Goal: Check status: Check status

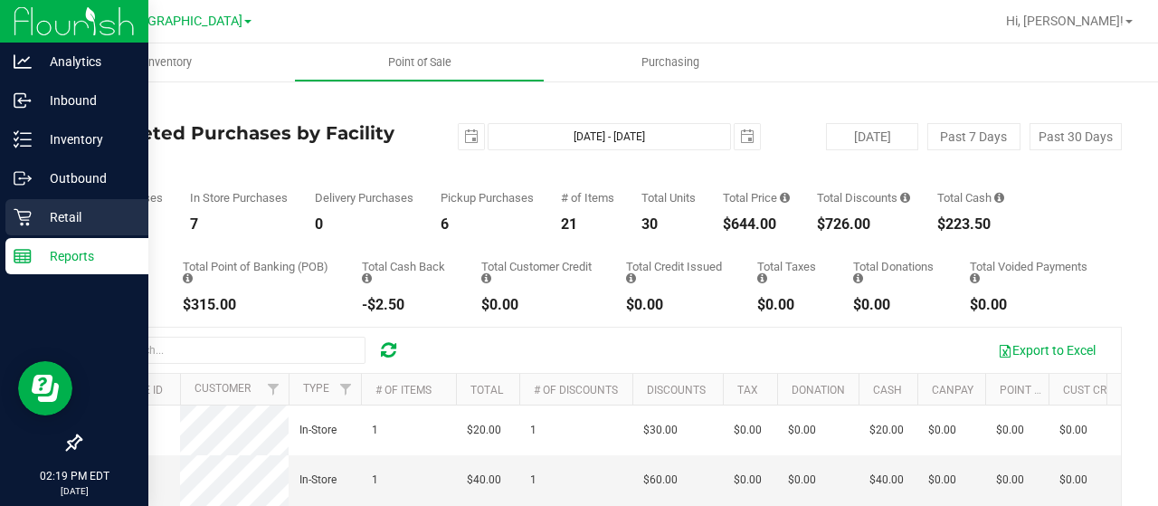
click at [43, 207] on p "Retail" at bounding box center [86, 217] width 109 height 22
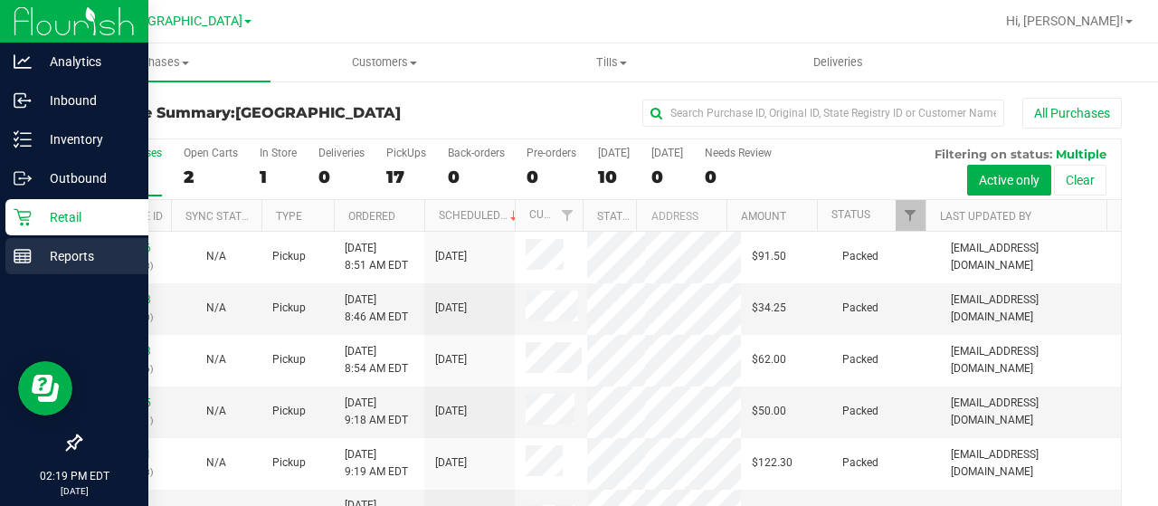
click at [30, 253] on line at bounding box center [22, 253] width 16 height 0
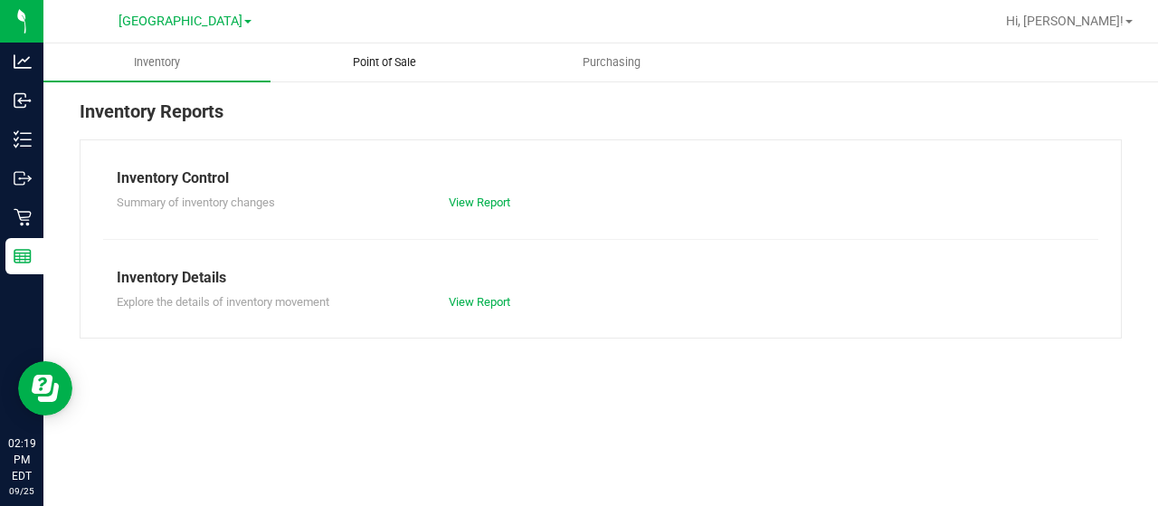
click at [401, 60] on span "Point of Sale" at bounding box center [384, 62] width 112 height 16
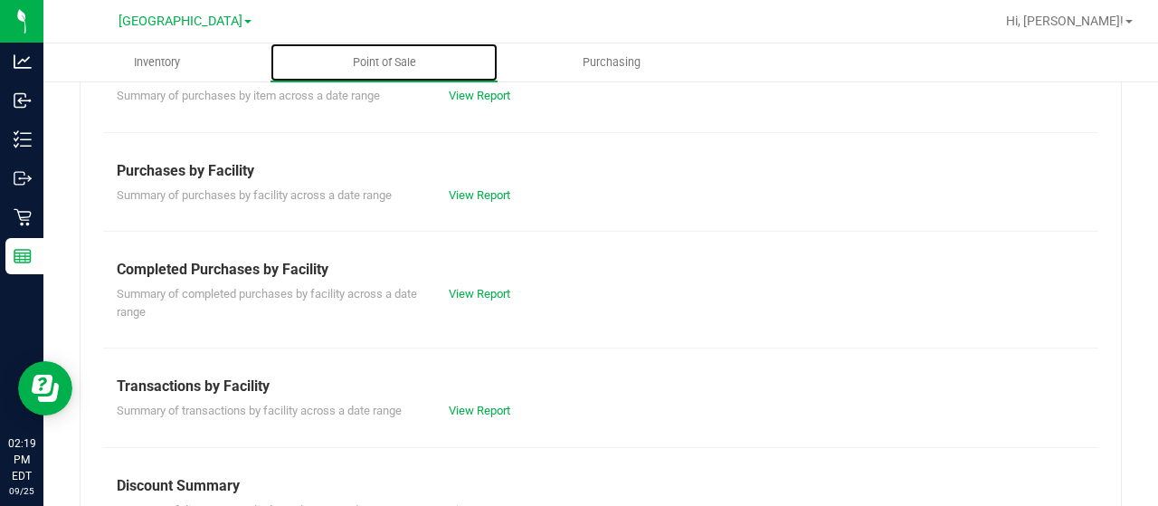
scroll to position [306, 0]
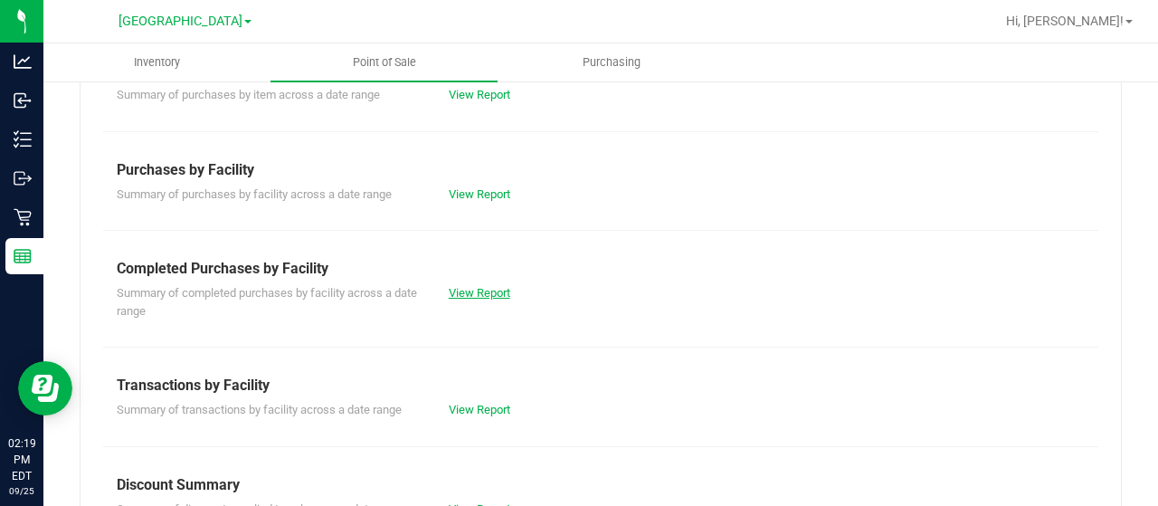
click at [483, 290] on link "View Report" at bounding box center [480, 293] width 62 height 14
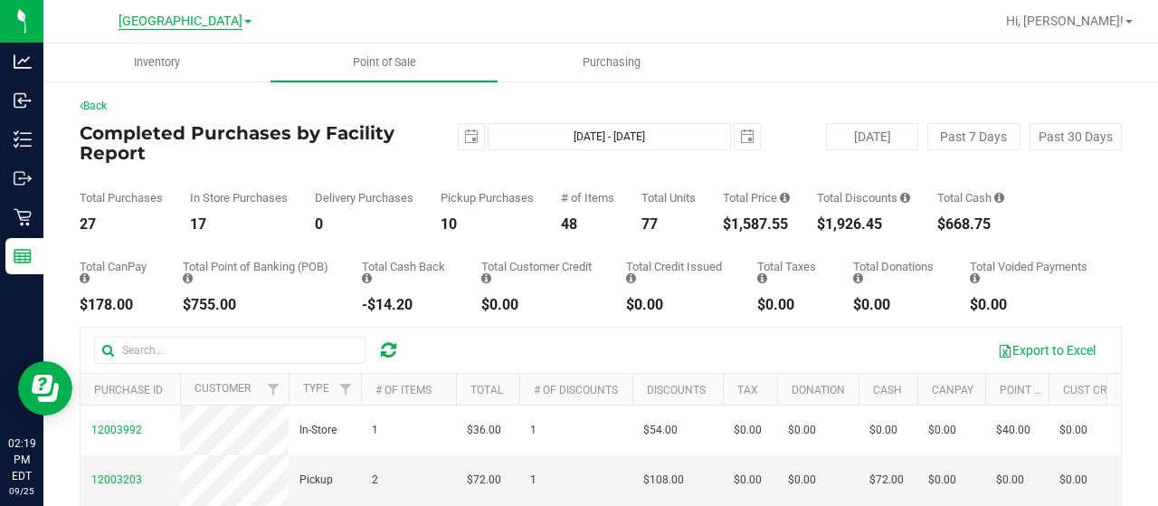
click at [176, 24] on span "[GEOGRAPHIC_DATA]" at bounding box center [181, 22] width 124 height 16
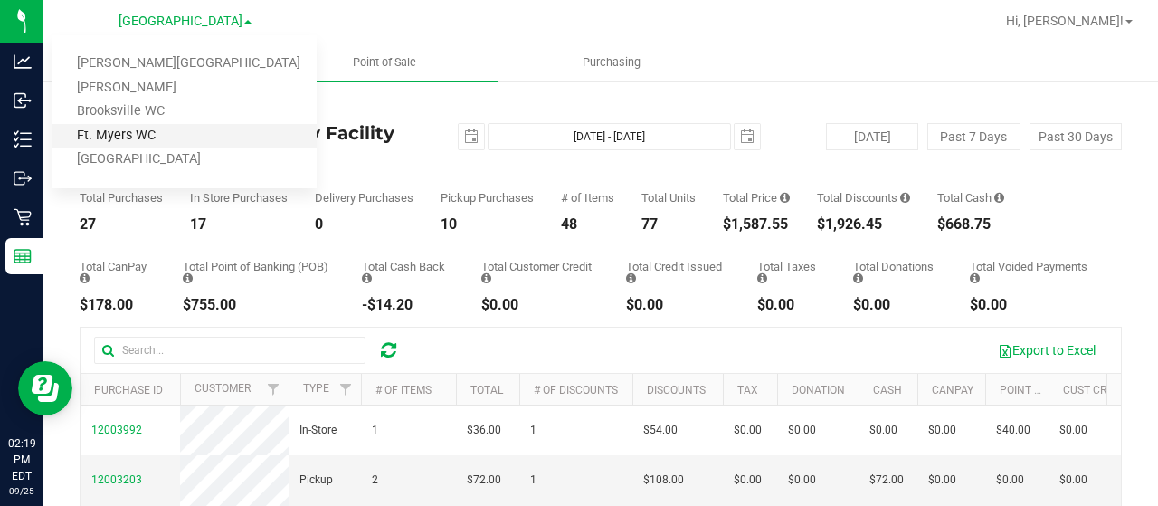
click at [128, 138] on link "Ft. Myers WC" at bounding box center [184, 136] width 264 height 24
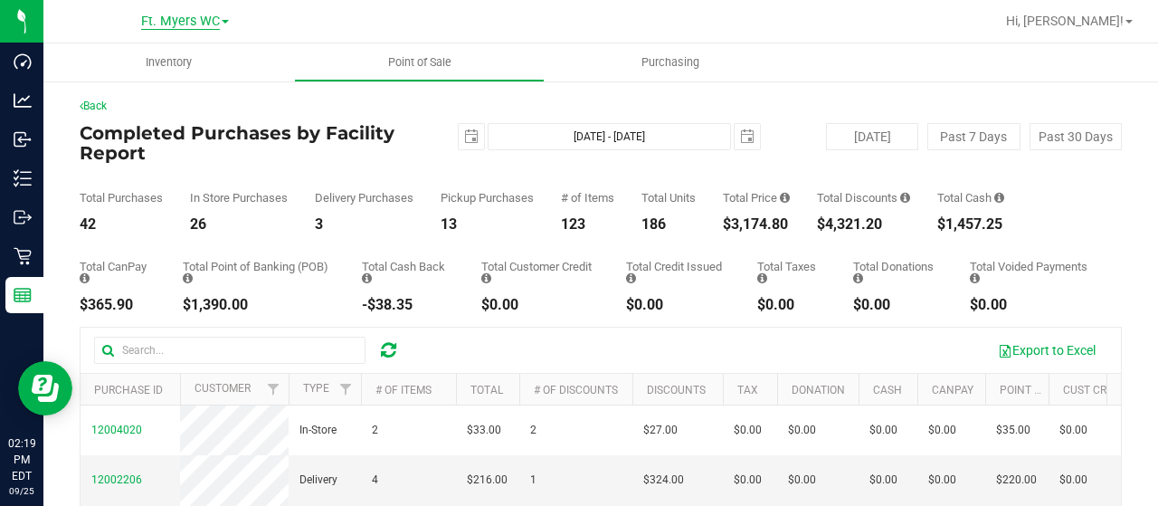
click at [204, 17] on span "Ft. Myers WC" at bounding box center [180, 22] width 79 height 16
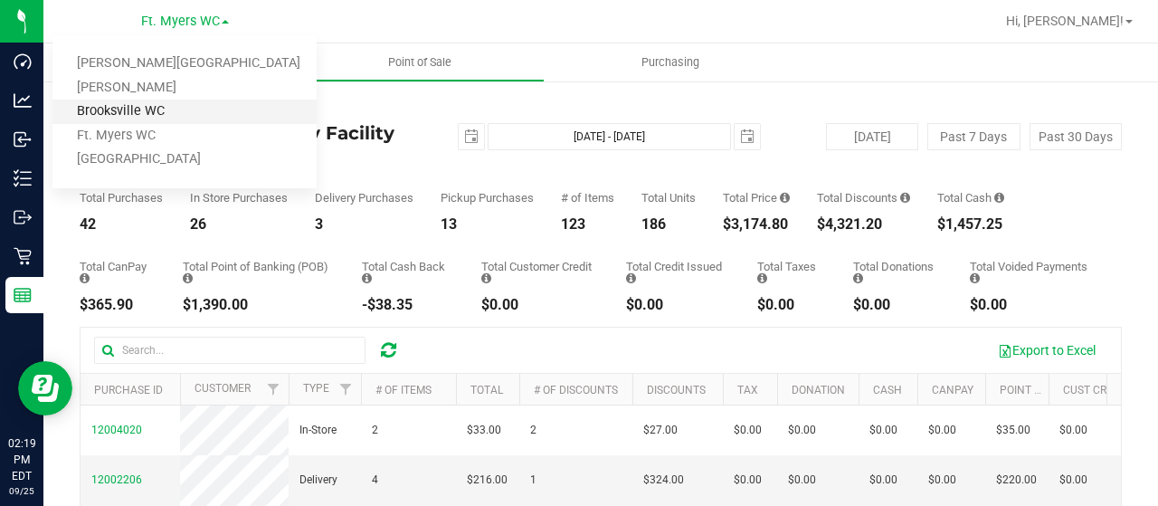
click at [132, 111] on link "Brooksville WC" at bounding box center [184, 112] width 264 height 24
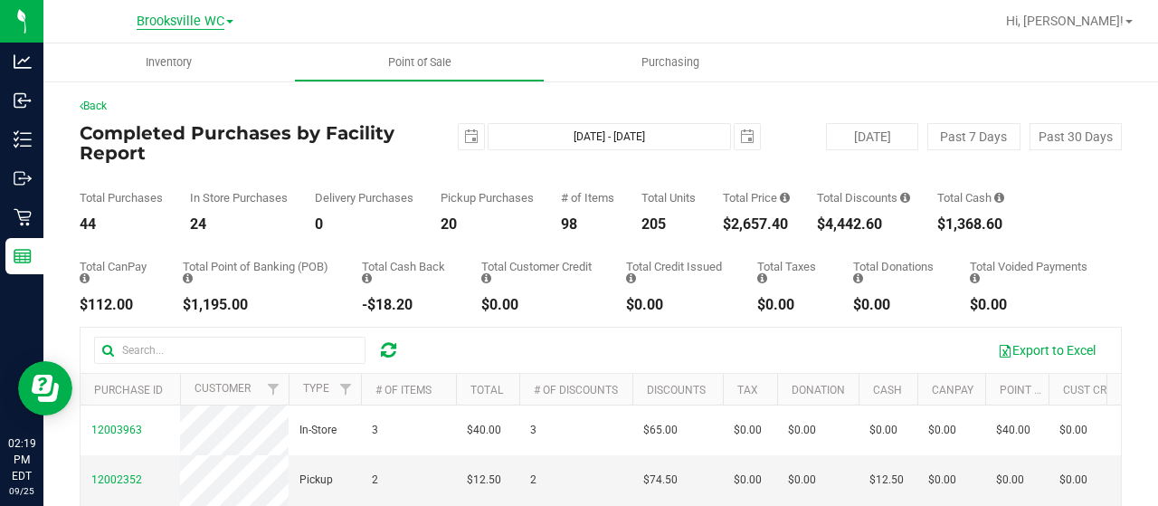
click at [179, 24] on span "Brooksville WC" at bounding box center [181, 22] width 88 height 16
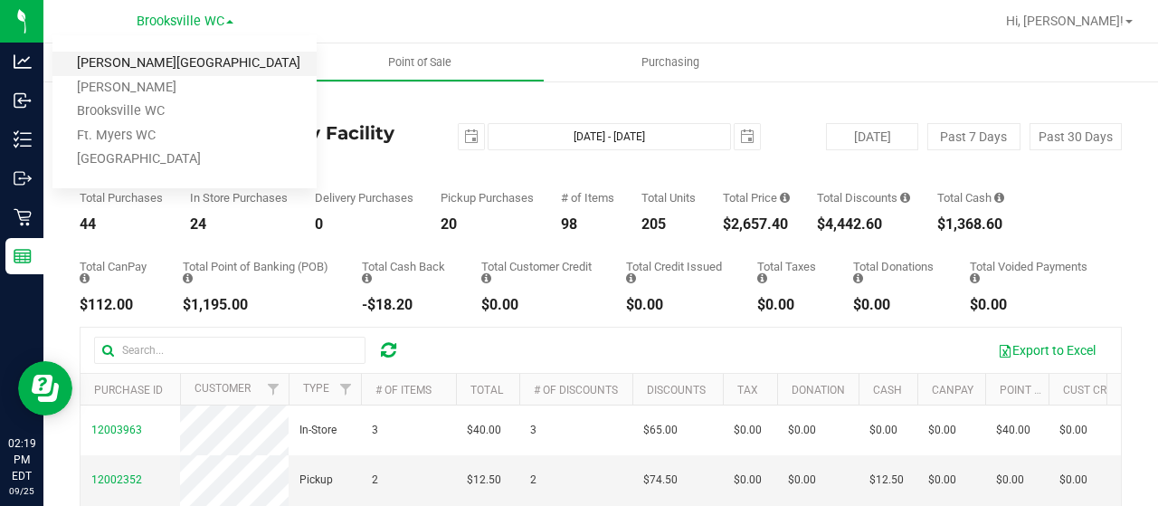
click at [148, 70] on link "[PERSON_NAME][GEOGRAPHIC_DATA]" at bounding box center [184, 64] width 264 height 24
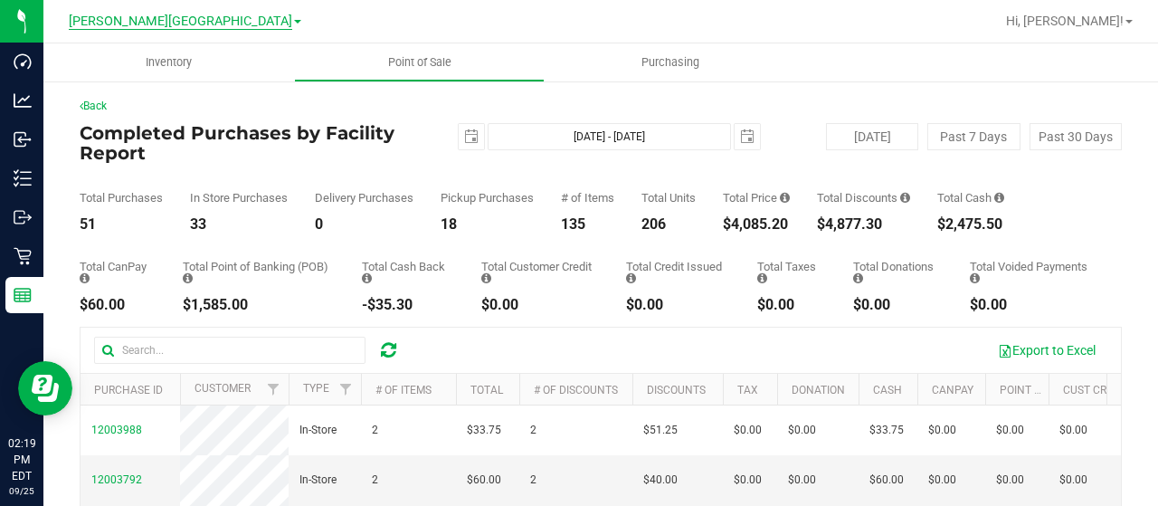
click at [188, 23] on span "[PERSON_NAME][GEOGRAPHIC_DATA]" at bounding box center [181, 22] width 224 height 16
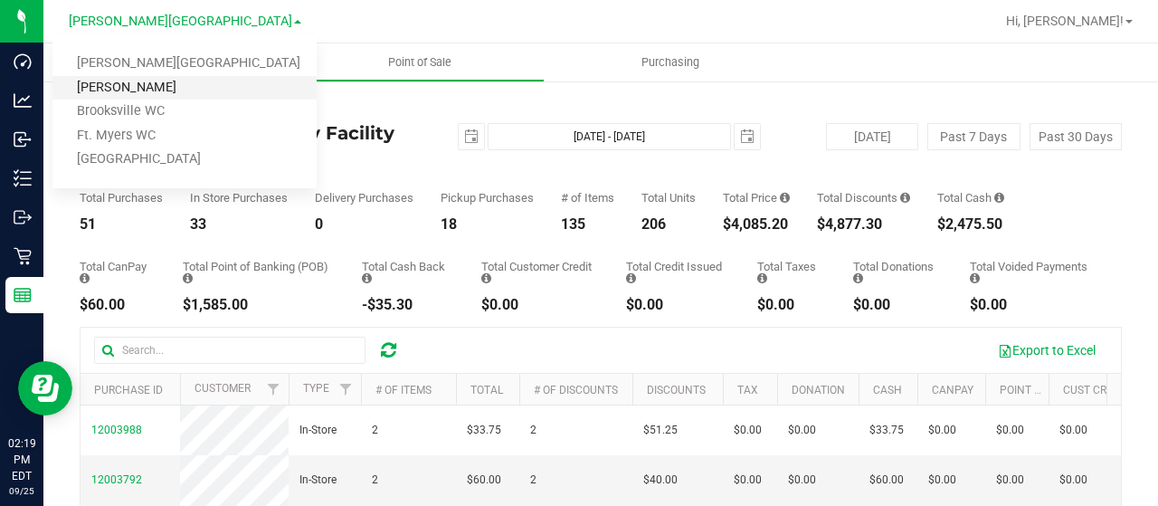
click at [145, 89] on link "[PERSON_NAME]" at bounding box center [184, 88] width 264 height 24
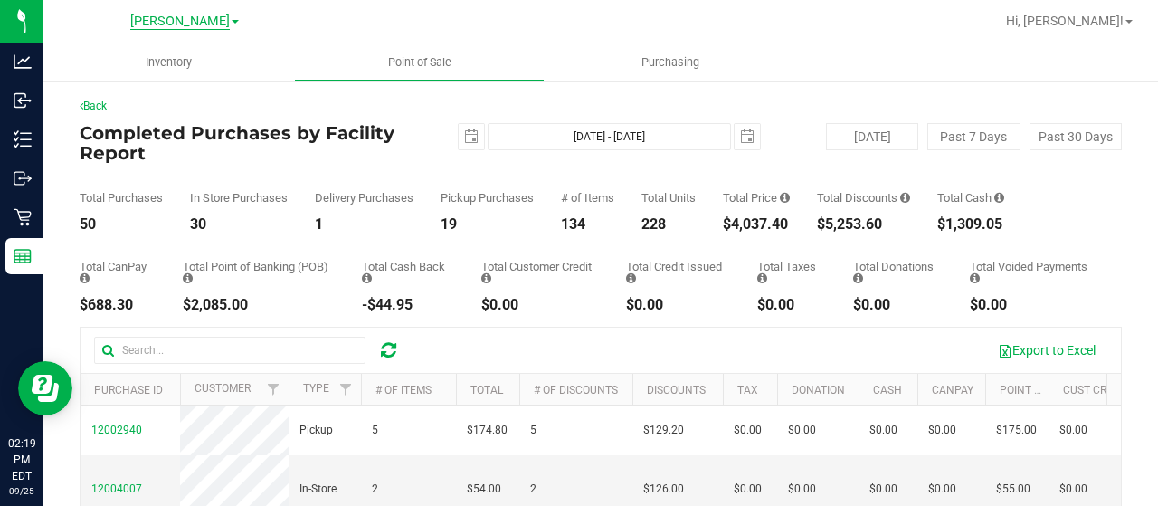
click at [204, 17] on span "[PERSON_NAME]" at bounding box center [180, 22] width 100 height 16
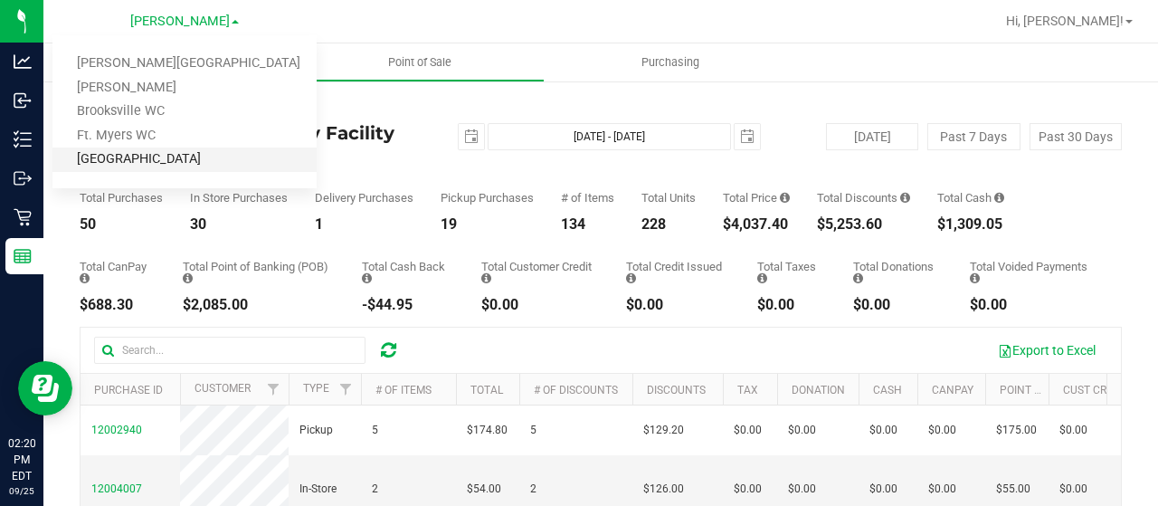
click at [144, 151] on link "[GEOGRAPHIC_DATA]" at bounding box center [184, 159] width 264 height 24
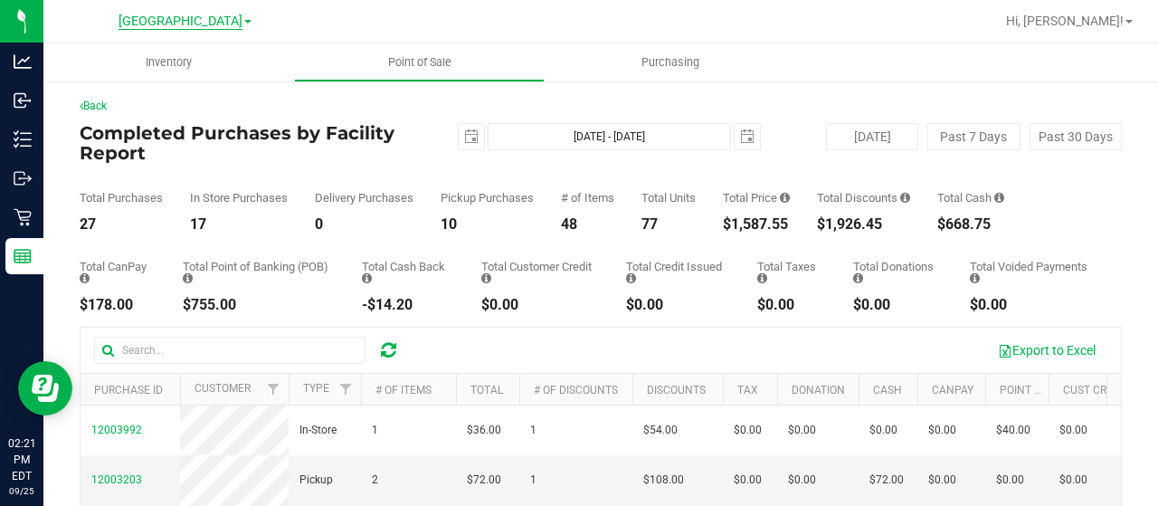
click at [183, 18] on span "[GEOGRAPHIC_DATA]" at bounding box center [181, 22] width 124 height 16
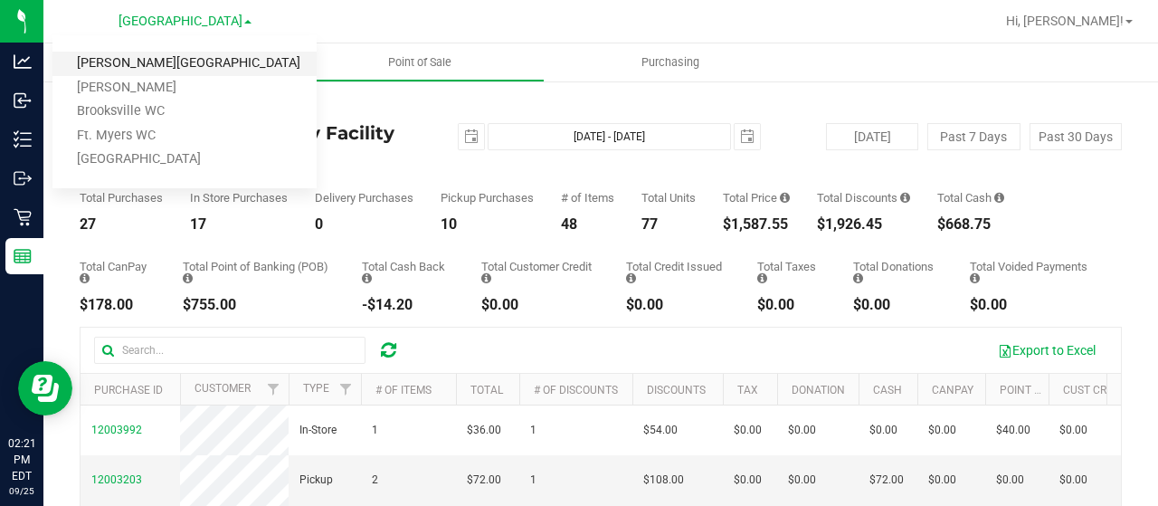
click at [158, 71] on link "[PERSON_NAME][GEOGRAPHIC_DATA]" at bounding box center [184, 64] width 264 height 24
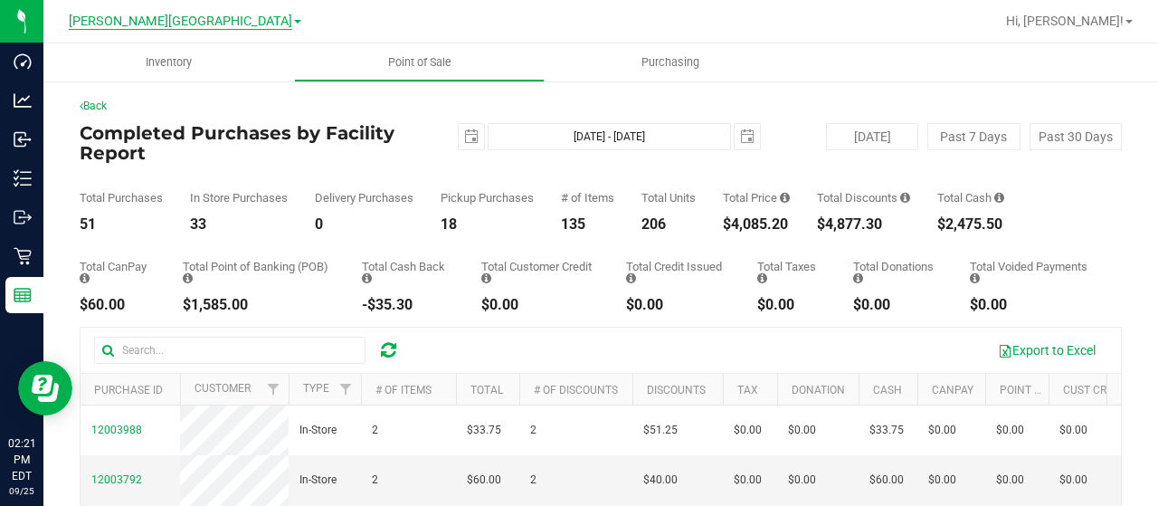
click at [229, 21] on span "[PERSON_NAME][GEOGRAPHIC_DATA]" at bounding box center [181, 22] width 224 height 16
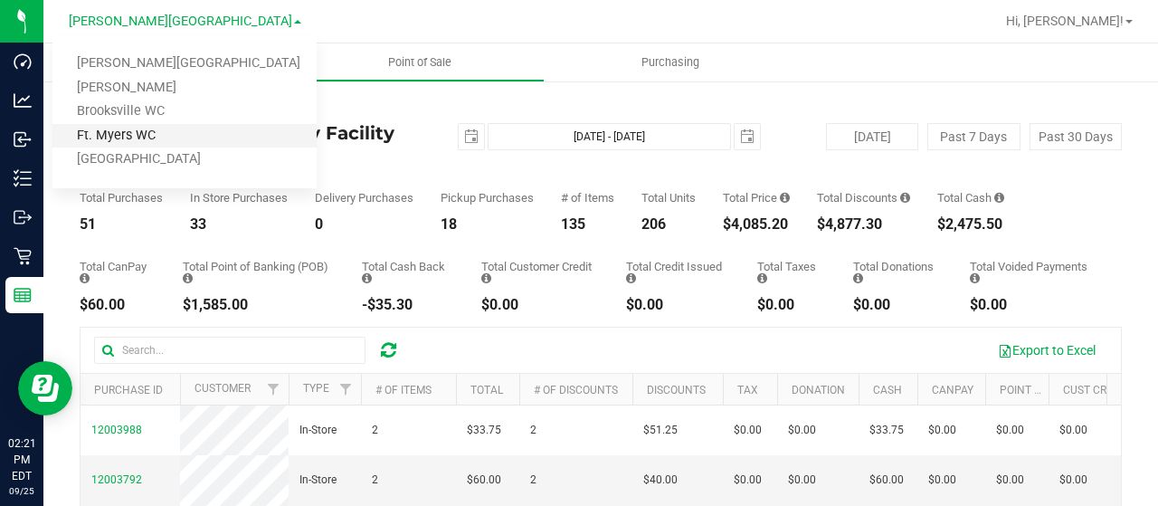
click at [152, 130] on link "Ft. Myers WC" at bounding box center [184, 136] width 264 height 24
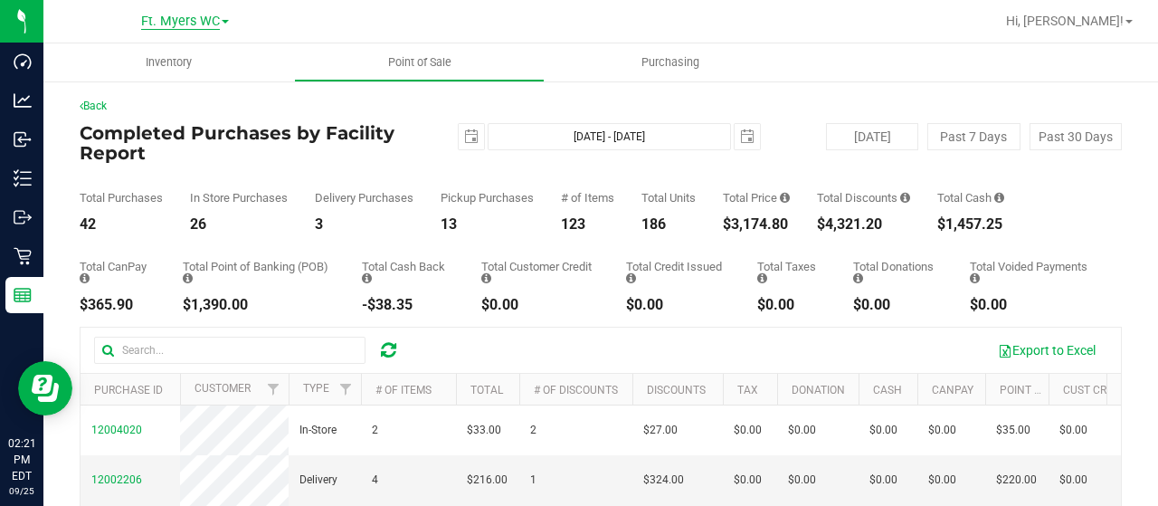
click at [202, 20] on span "Ft. Myers WC" at bounding box center [180, 22] width 79 height 16
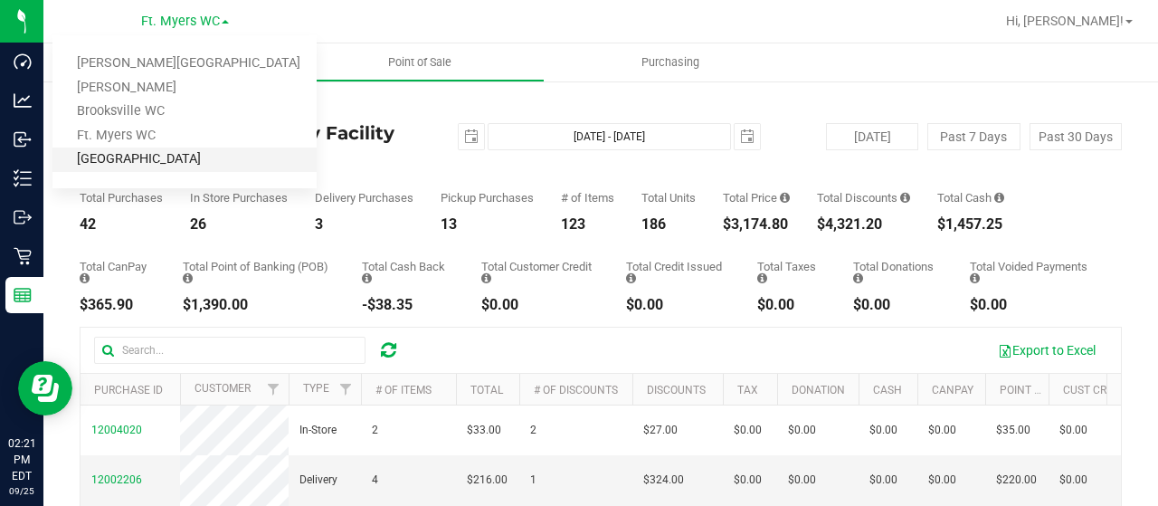
click at [125, 158] on link "[GEOGRAPHIC_DATA]" at bounding box center [184, 159] width 264 height 24
